Goal: Task Accomplishment & Management: Use online tool/utility

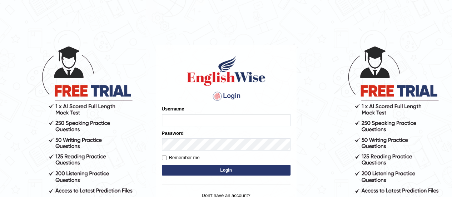
click at [237, 123] on input "Username" at bounding box center [226, 120] width 129 height 12
type input "florbello"
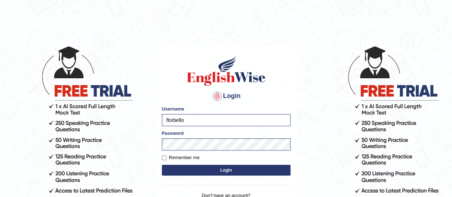
drag, startPoint x: 231, startPoint y: 177, endPoint x: 225, endPoint y: 171, distance: 8.8
click at [225, 171] on form "Please fix the following errors: Username florbello Password Remember me Login" at bounding box center [226, 141] width 129 height 72
click at [225, 171] on button "Login" at bounding box center [226, 170] width 129 height 11
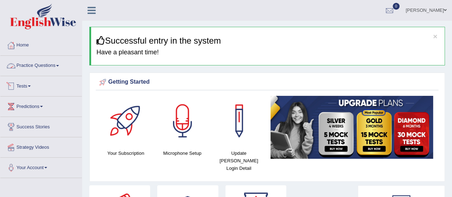
click at [31, 85] on link "Tests" at bounding box center [40, 85] width 81 height 18
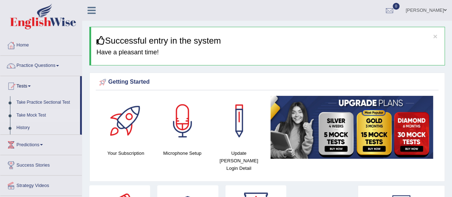
click at [33, 118] on link "Take Mock Test" at bounding box center [46, 115] width 67 height 13
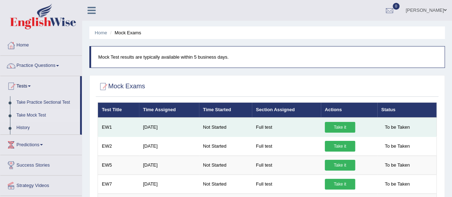
click at [347, 128] on link "Take it" at bounding box center [340, 127] width 30 height 11
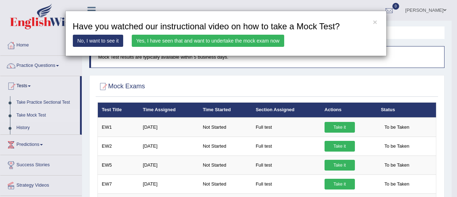
click at [237, 39] on link "Yes, I have seen that and want to undertake the mock exam now" at bounding box center [208, 41] width 153 height 12
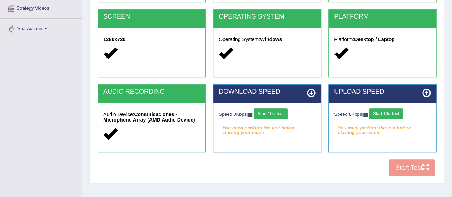
scroll to position [139, 0]
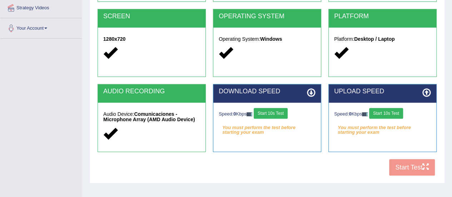
click at [283, 115] on button "Start 10s Test" at bounding box center [271, 113] width 34 height 11
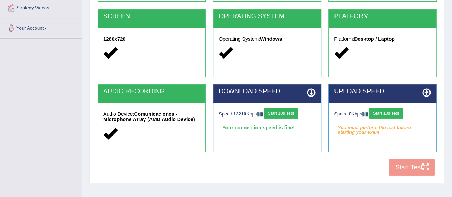
click at [393, 113] on button "Start 10s Test" at bounding box center [386, 113] width 34 height 11
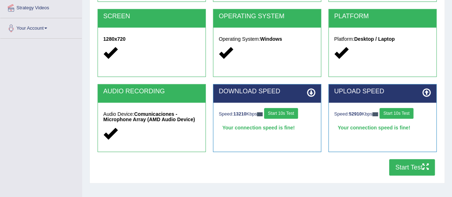
click at [408, 163] on button "Start Test" at bounding box center [412, 167] width 46 height 16
